Goal: Information Seeking & Learning: Learn about a topic

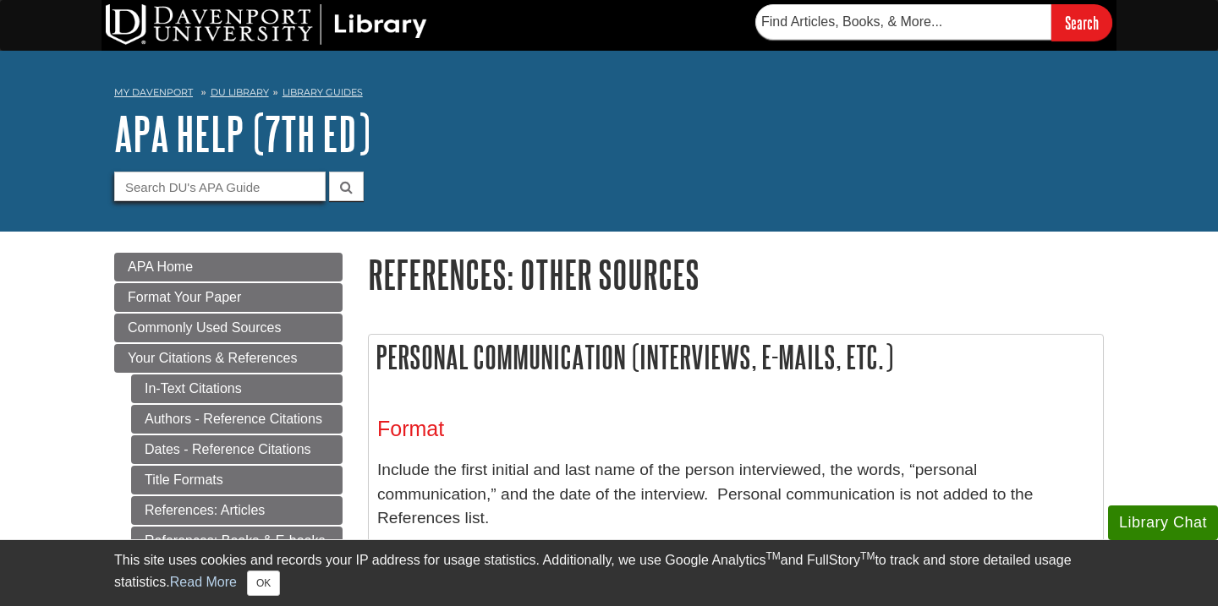
click at [165, 192] on input "Guide Search Terms" at bounding box center [219, 187] width 211 height 30
type input "wef"
click at [329, 172] on button "submit" at bounding box center [346, 187] width 35 height 30
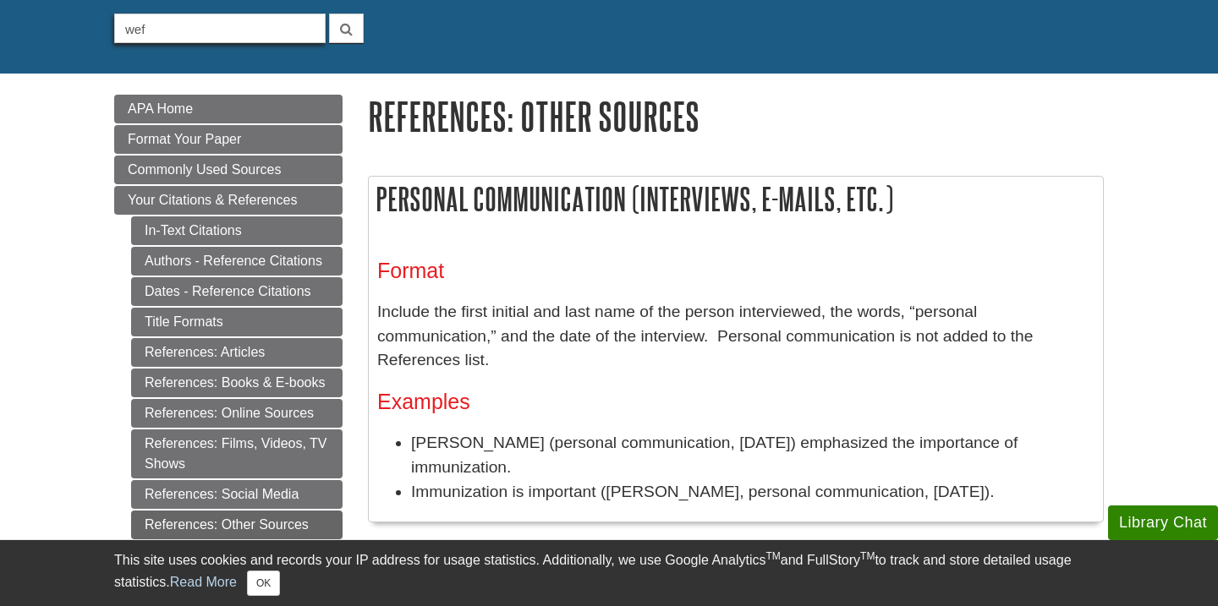
scroll to position [167, 0]
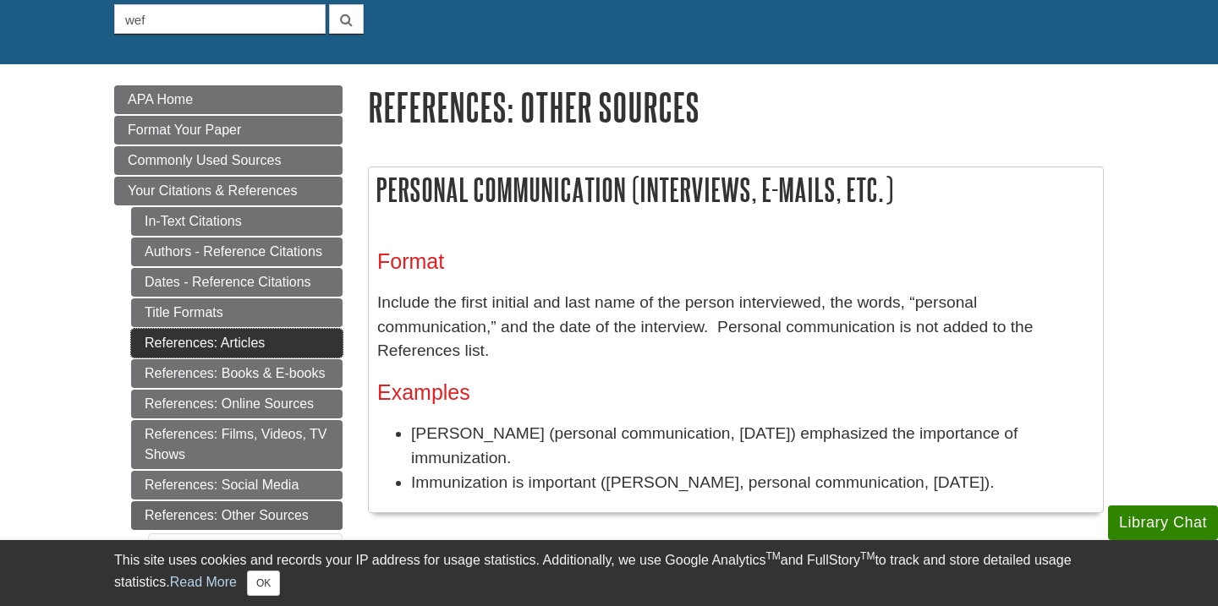
click at [210, 346] on link "References: Articles" at bounding box center [236, 343] width 211 height 29
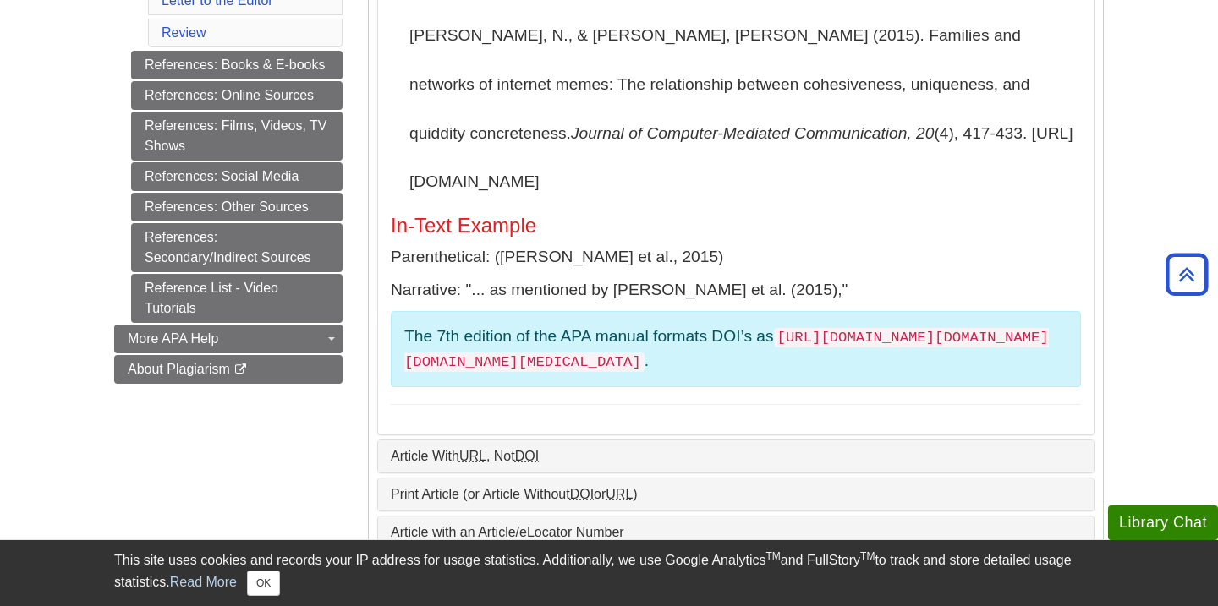
scroll to position [532, 0]
